Goal: Check status

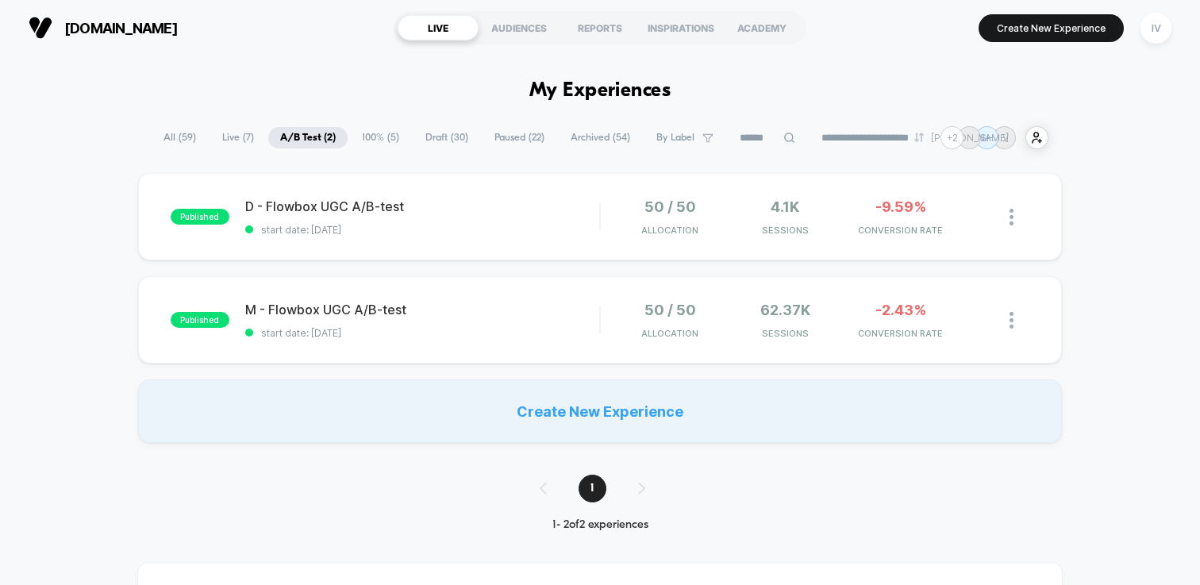
click at [375, 139] on span "100% ( 5 )" at bounding box center [380, 137] width 61 height 21
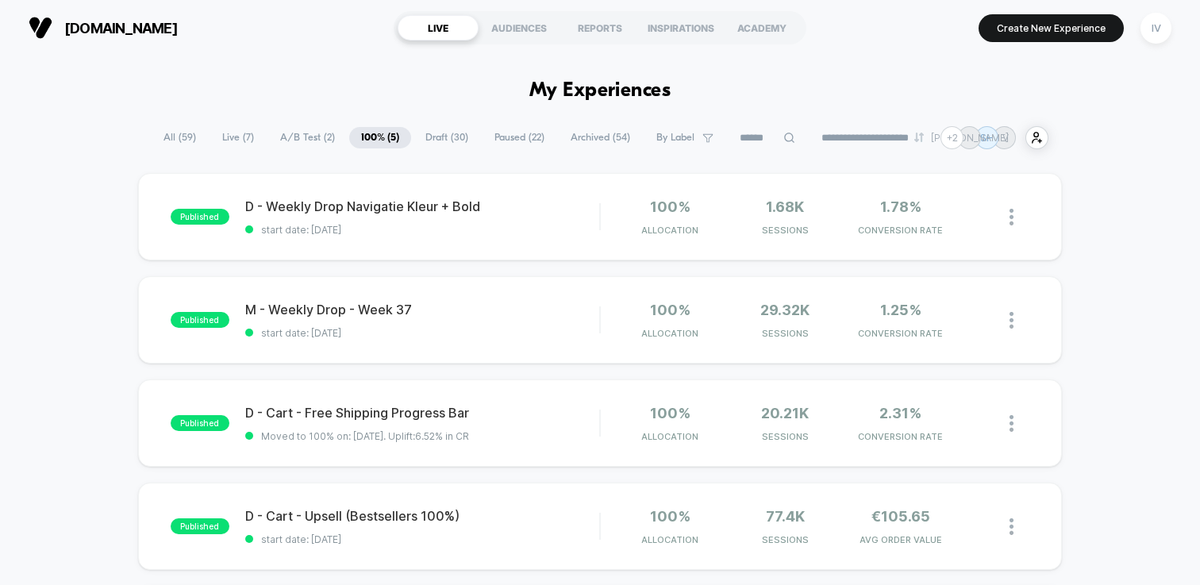
click at [307, 133] on span "A/B Test ( 2 )" at bounding box center [307, 137] width 79 height 21
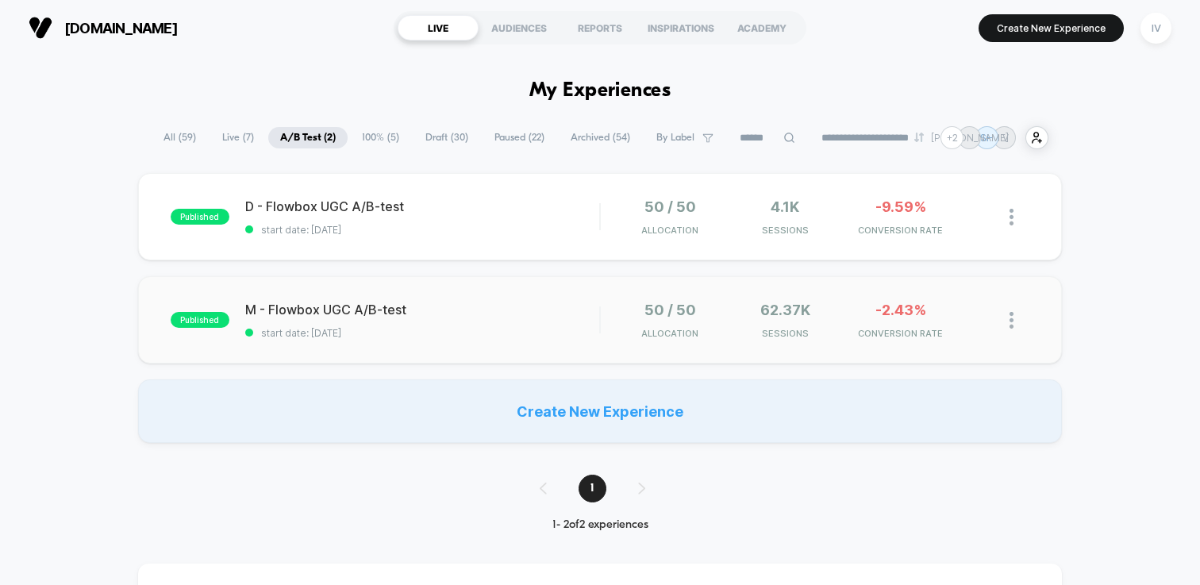
click at [503, 298] on div "published M - Flowbox UGC A/B-test start date: [DATE] 50 / 50 Allocation 62.37k…" at bounding box center [600, 319] width 924 height 87
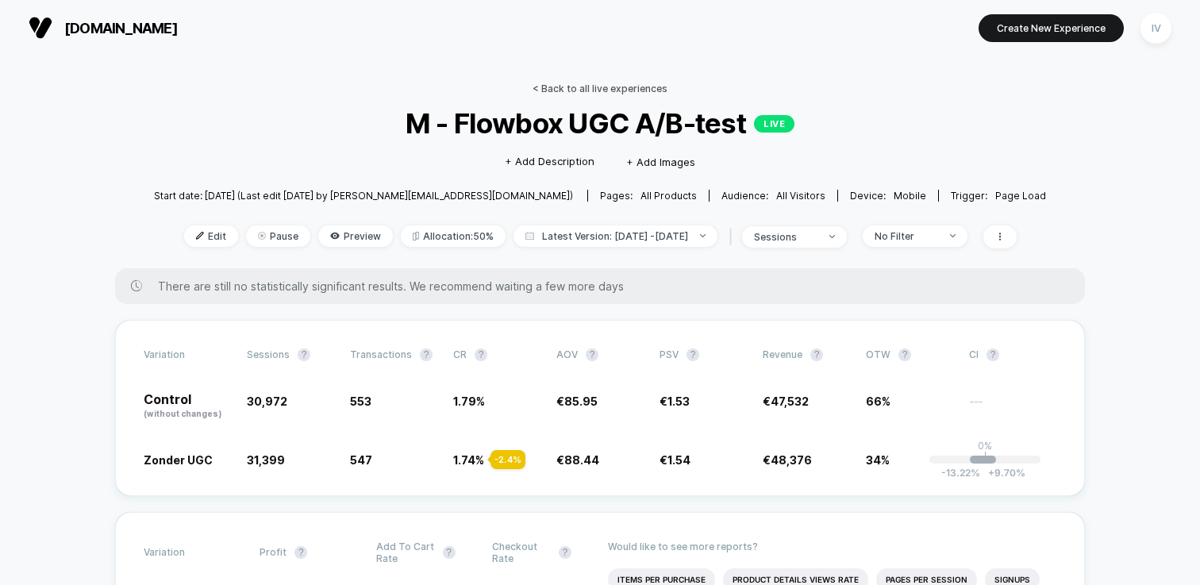
click at [559, 85] on link "< Back to all live experiences" at bounding box center [599, 89] width 135 height 12
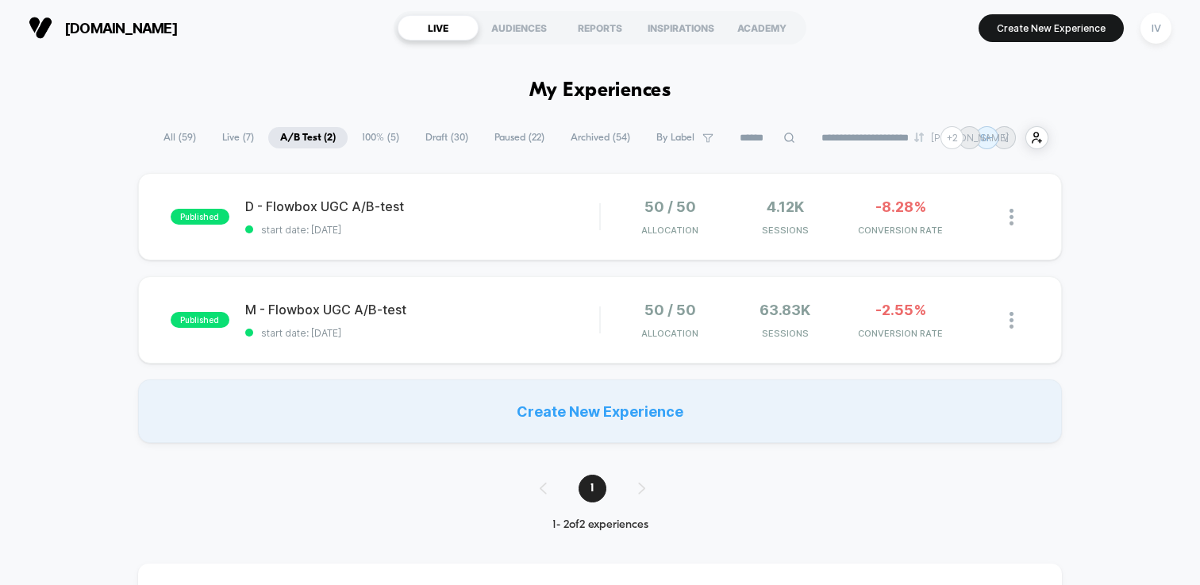
click at [417, 138] on span "Draft ( 30 )" at bounding box center [446, 137] width 67 height 21
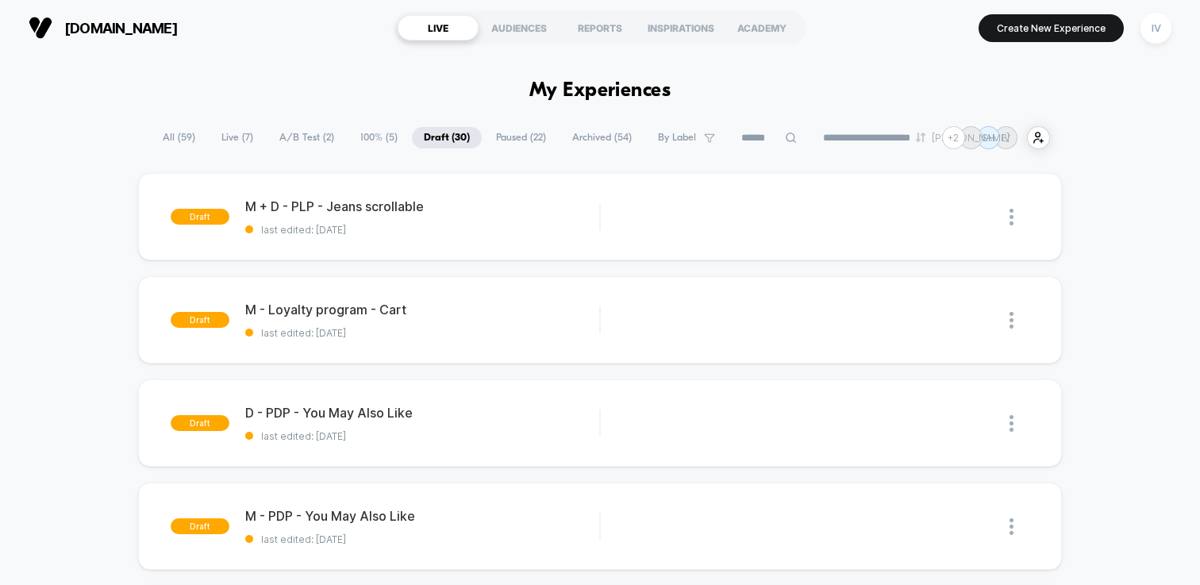
click at [363, 138] on span "100% ( 5 )" at bounding box center [378, 137] width 61 height 21
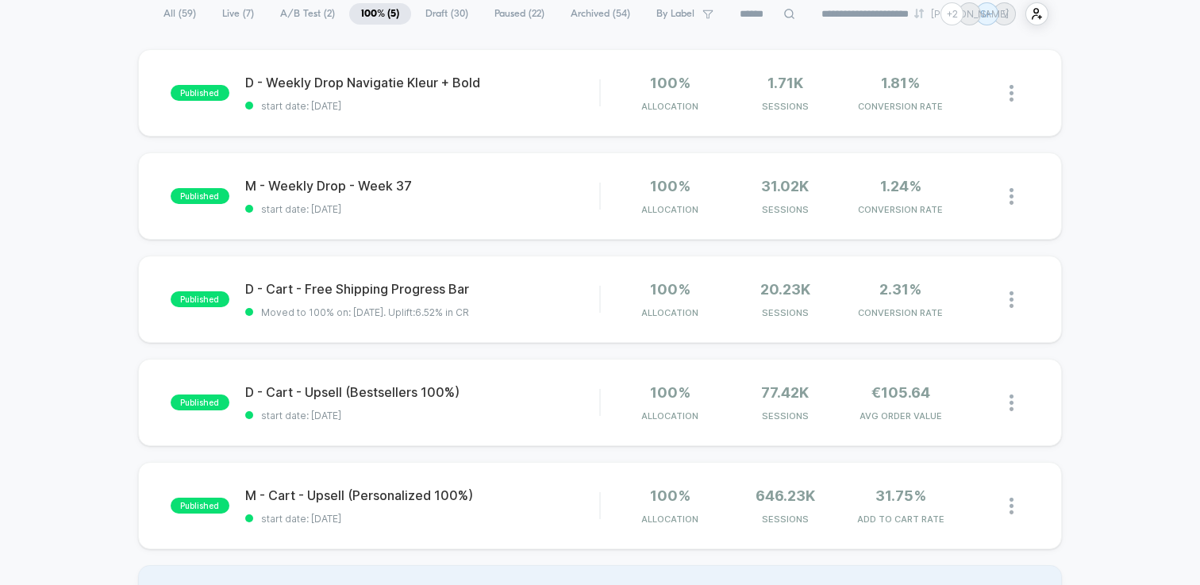
click at [290, 17] on span "A/B Test ( 2 )" at bounding box center [307, 13] width 79 height 21
